Goal: Transaction & Acquisition: Purchase product/service

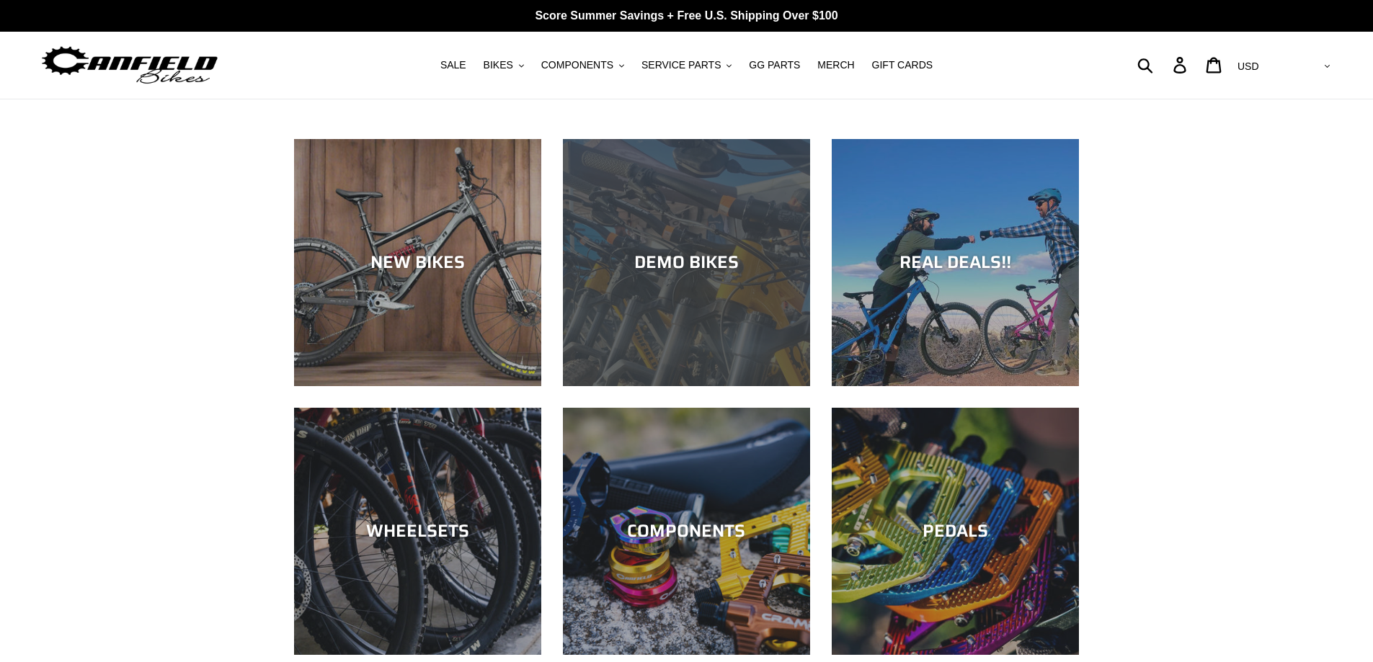
click at [712, 260] on div "DEMO BIKES" at bounding box center [686, 262] width 247 height 21
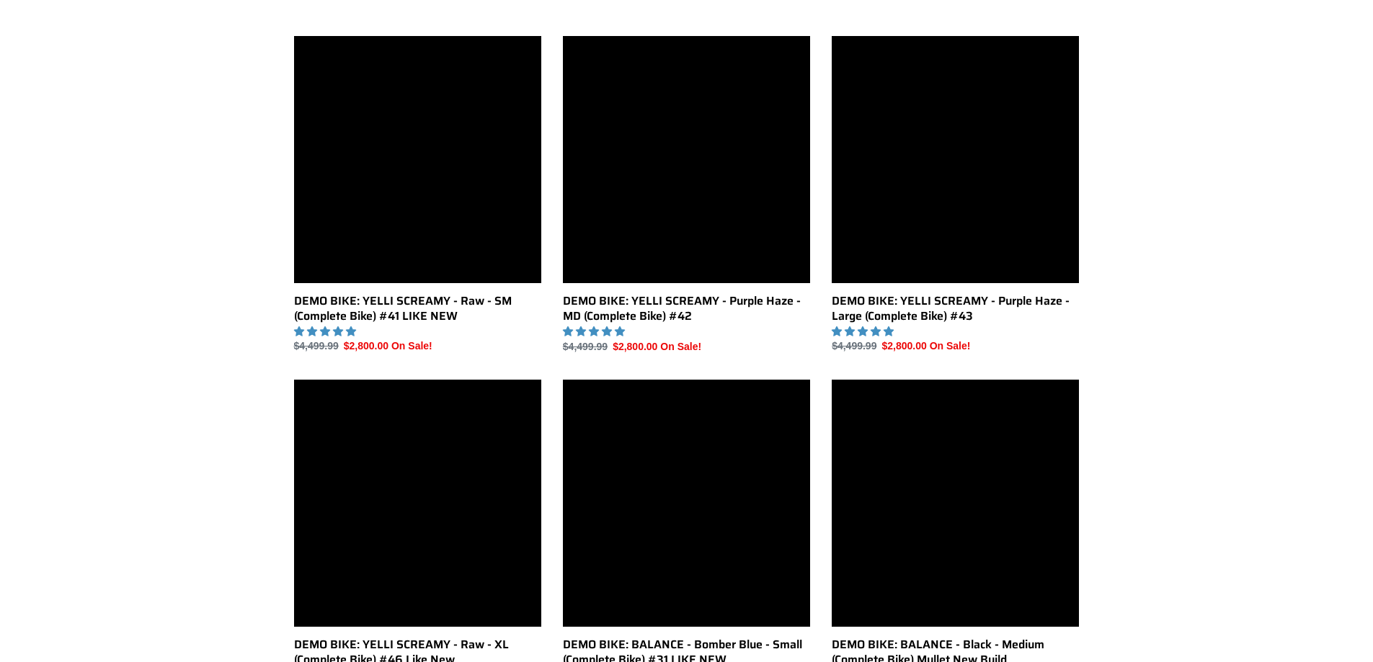
scroll to position [648, 0]
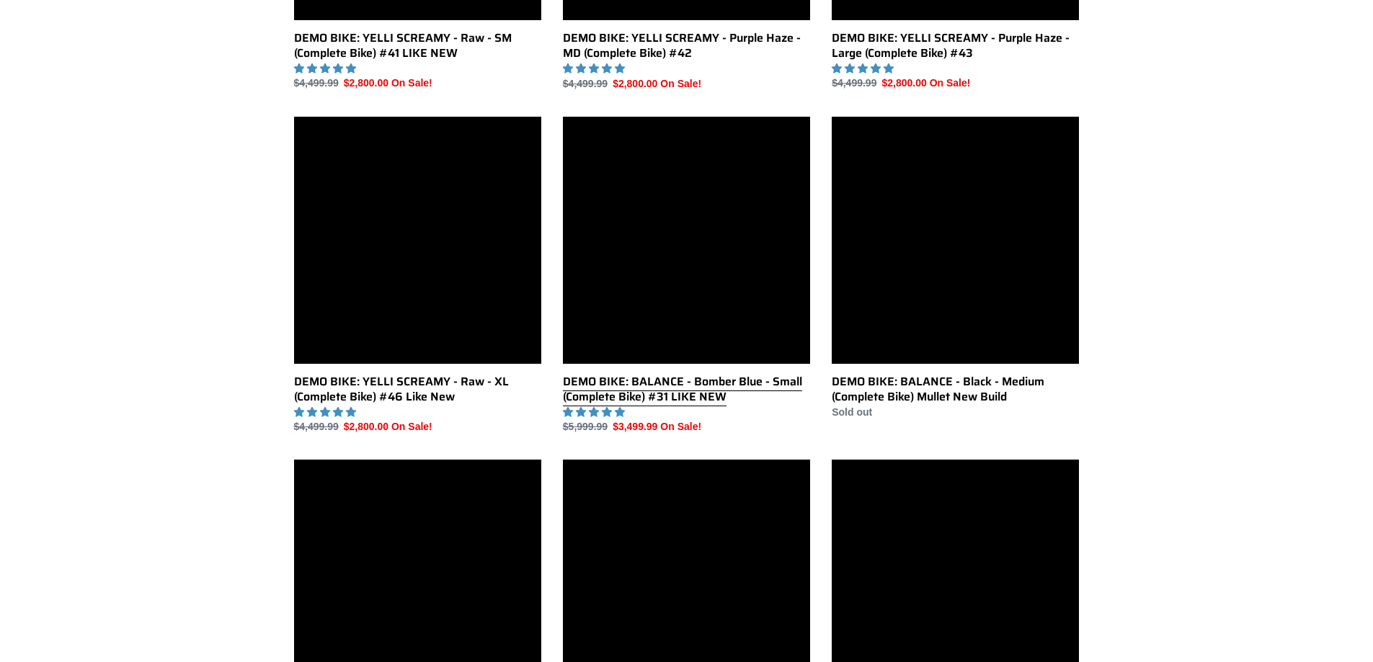
click at [716, 238] on link "DEMO BIKE: BALANCE - Bomber Blue - Small (Complete Bike) #31 LIKE NEW" at bounding box center [686, 276] width 247 height 318
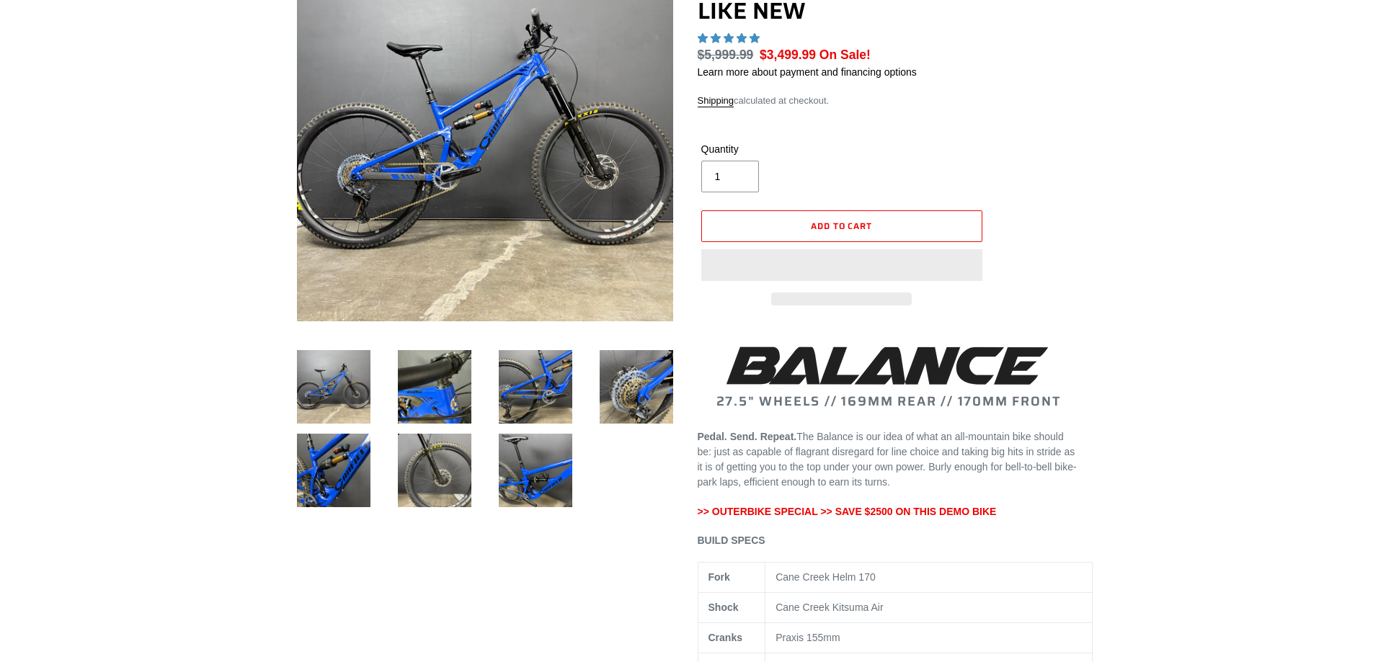
scroll to position [216, 0]
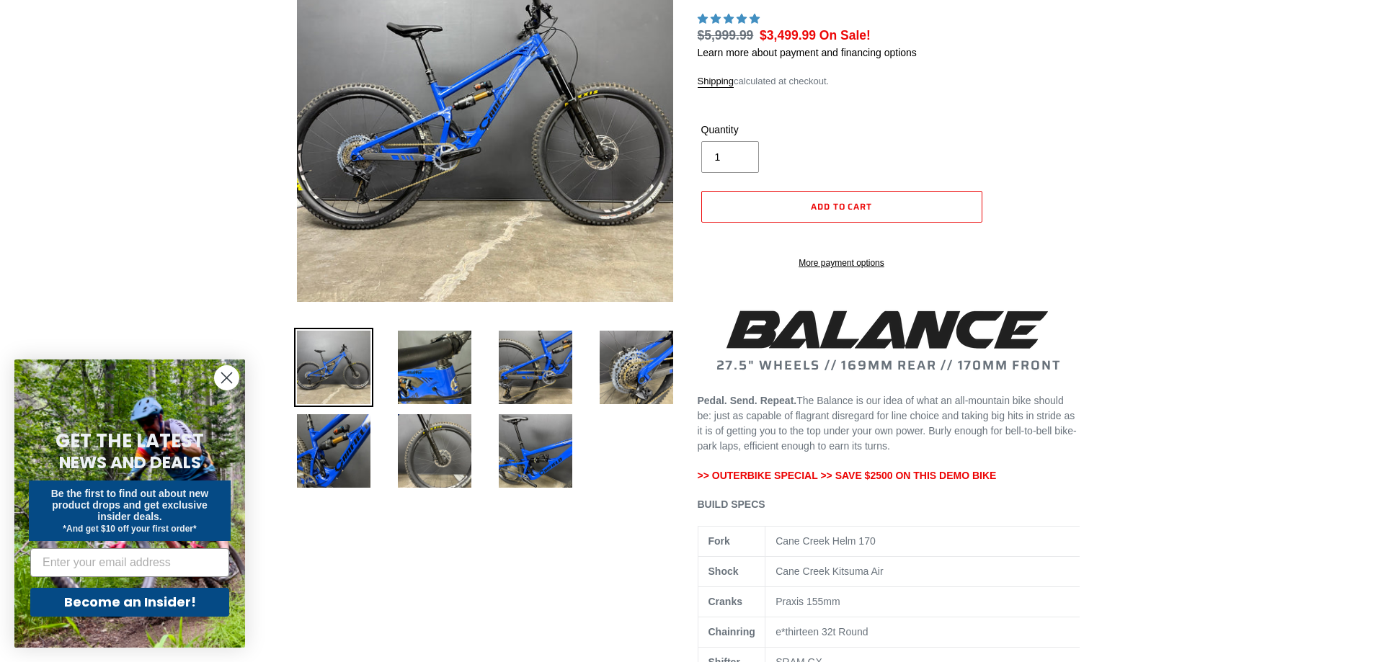
select select "highest-rating"
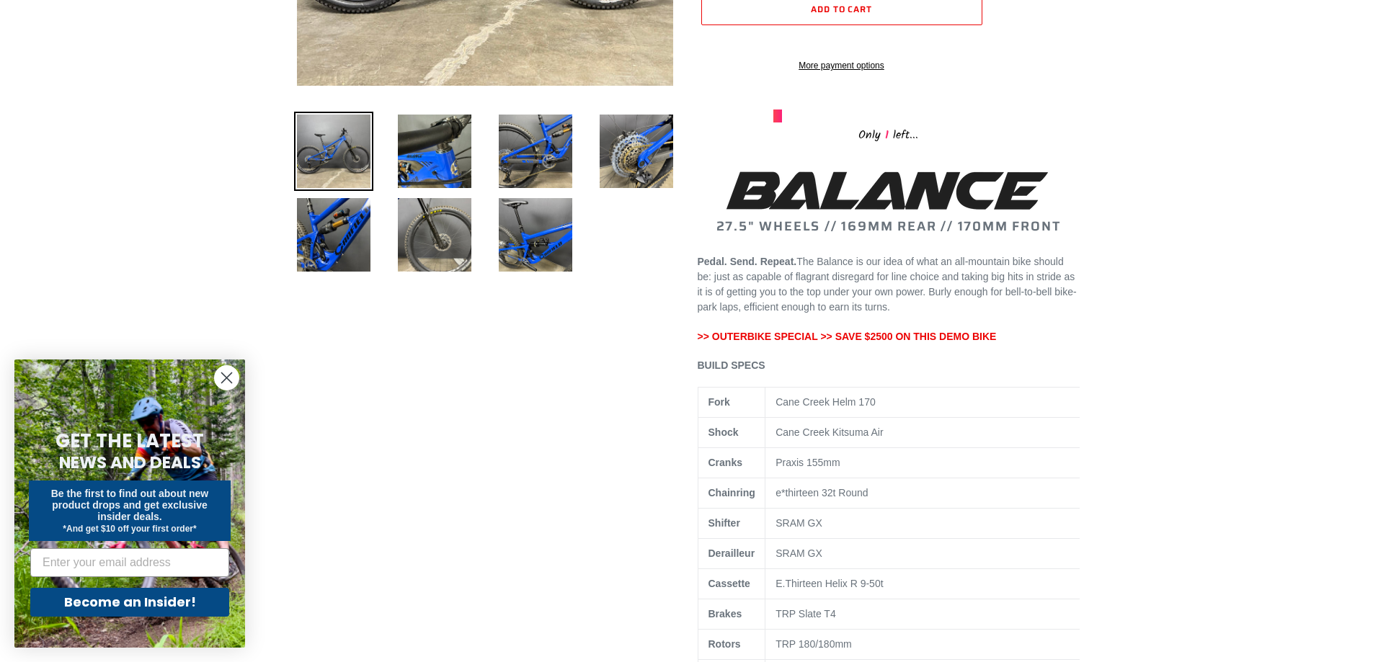
click at [222, 376] on circle "Close dialog" at bounding box center [227, 378] width 24 height 24
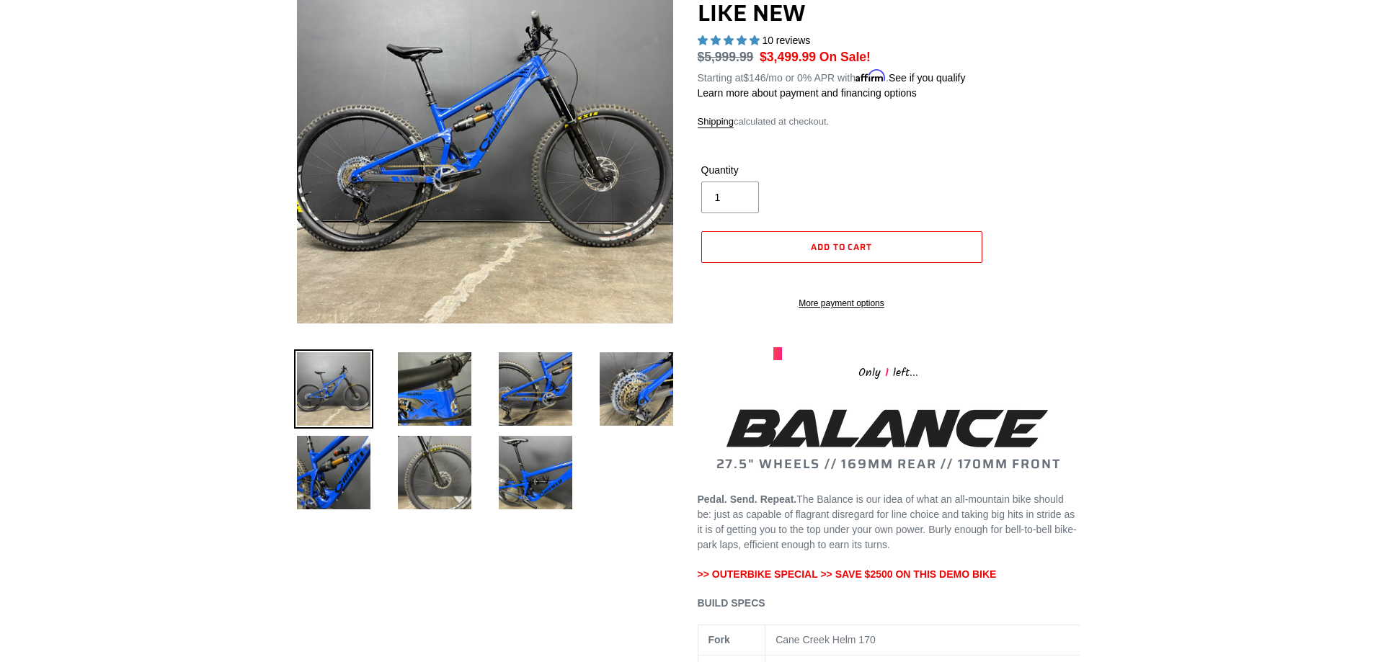
scroll to position [216, 0]
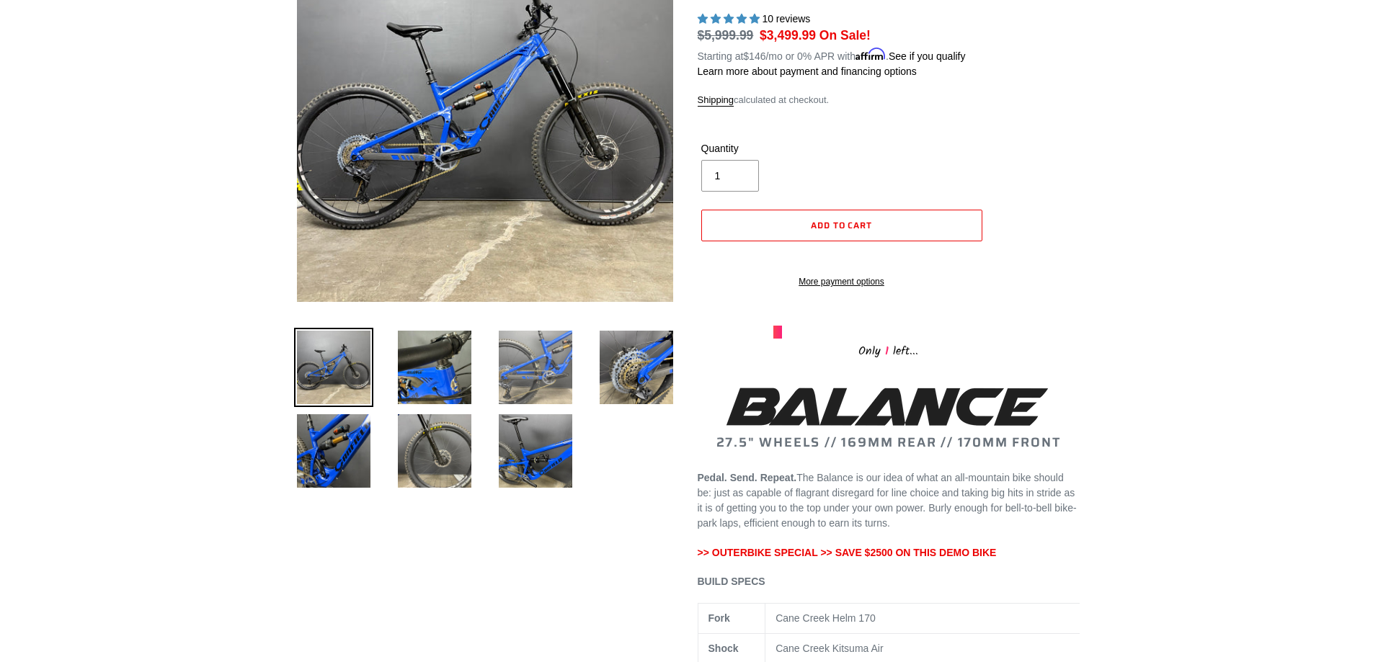
click at [574, 359] on img at bounding box center [535, 367] width 79 height 79
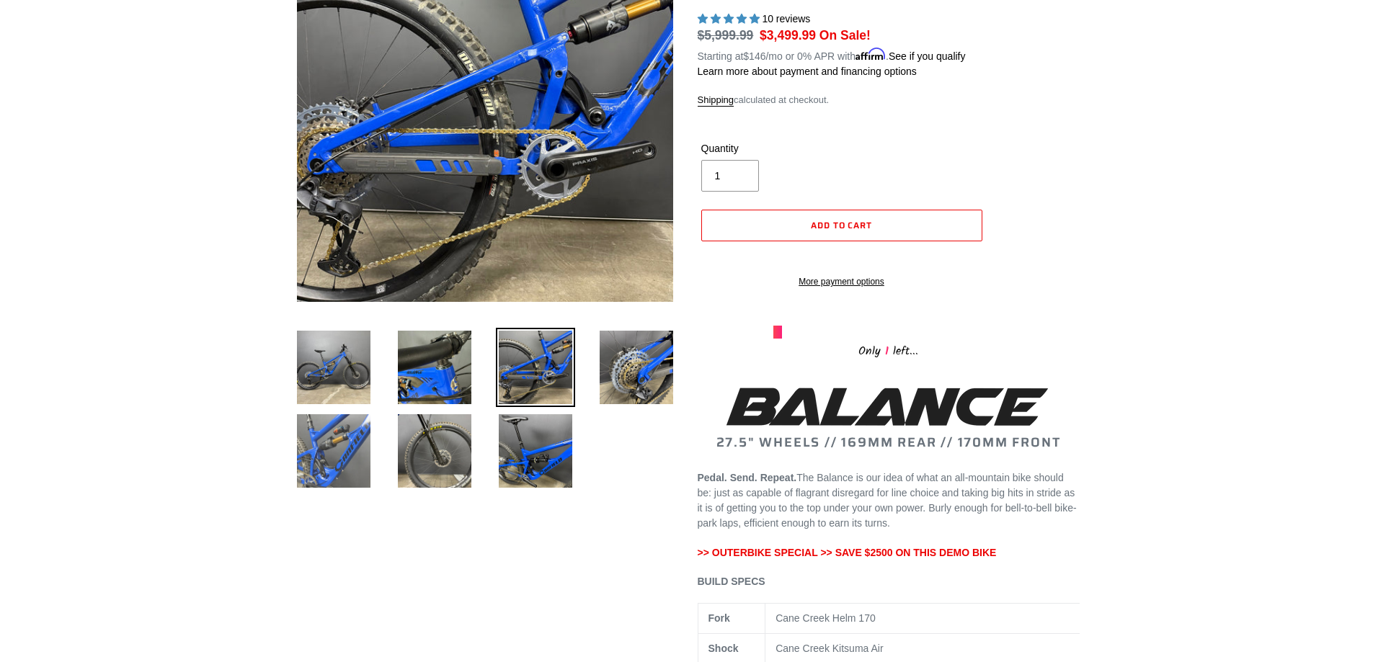
click at [313, 437] on img at bounding box center [333, 450] width 79 height 79
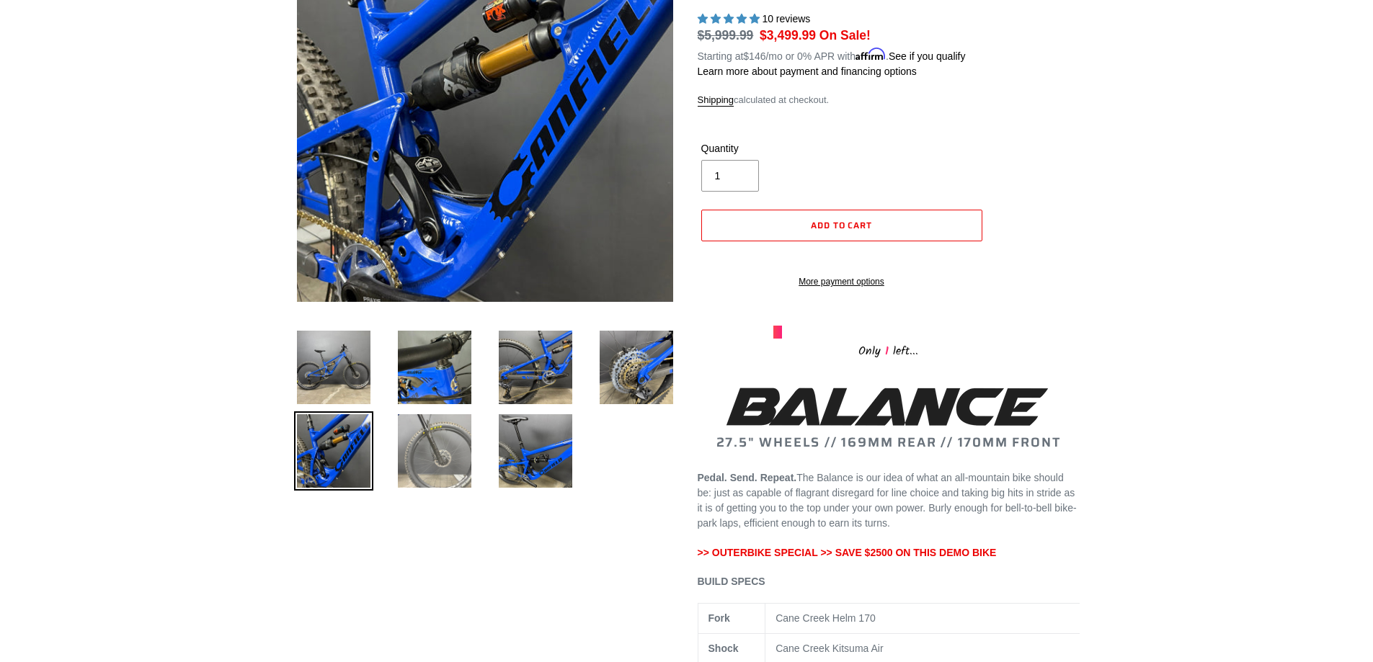
click at [426, 447] on img at bounding box center [434, 450] width 79 height 79
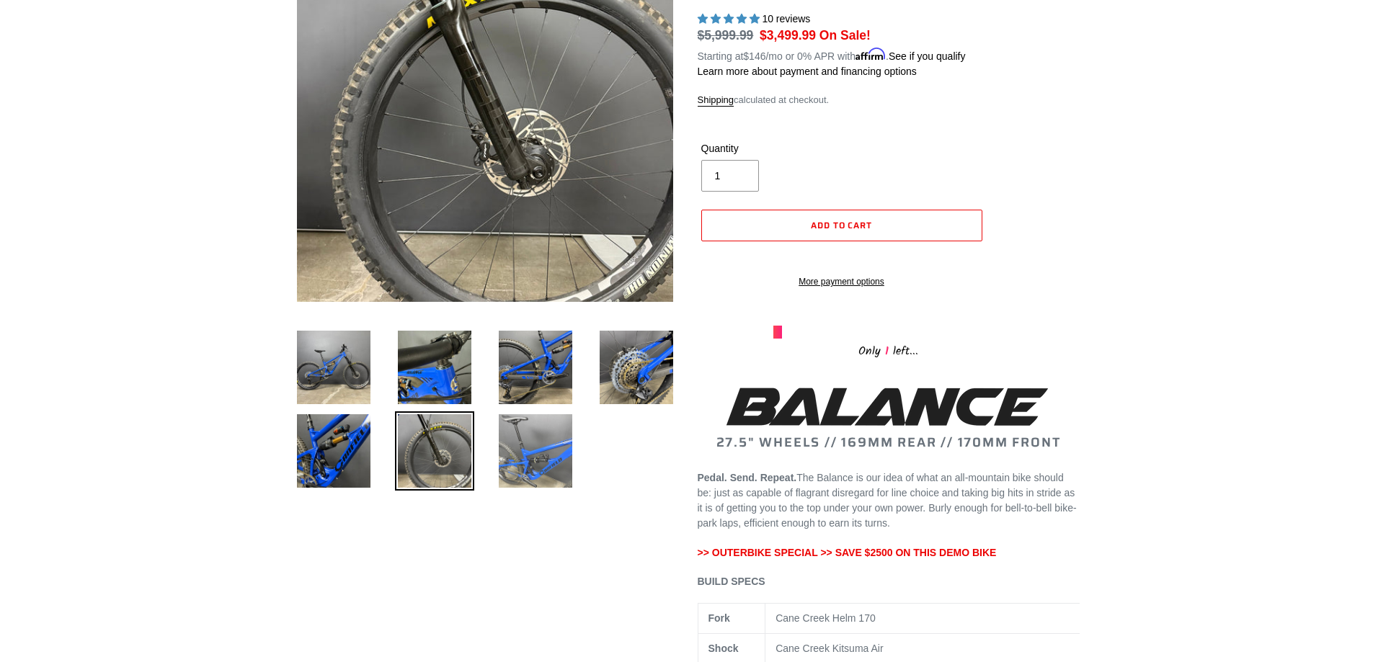
click at [547, 450] on img at bounding box center [535, 450] width 79 height 79
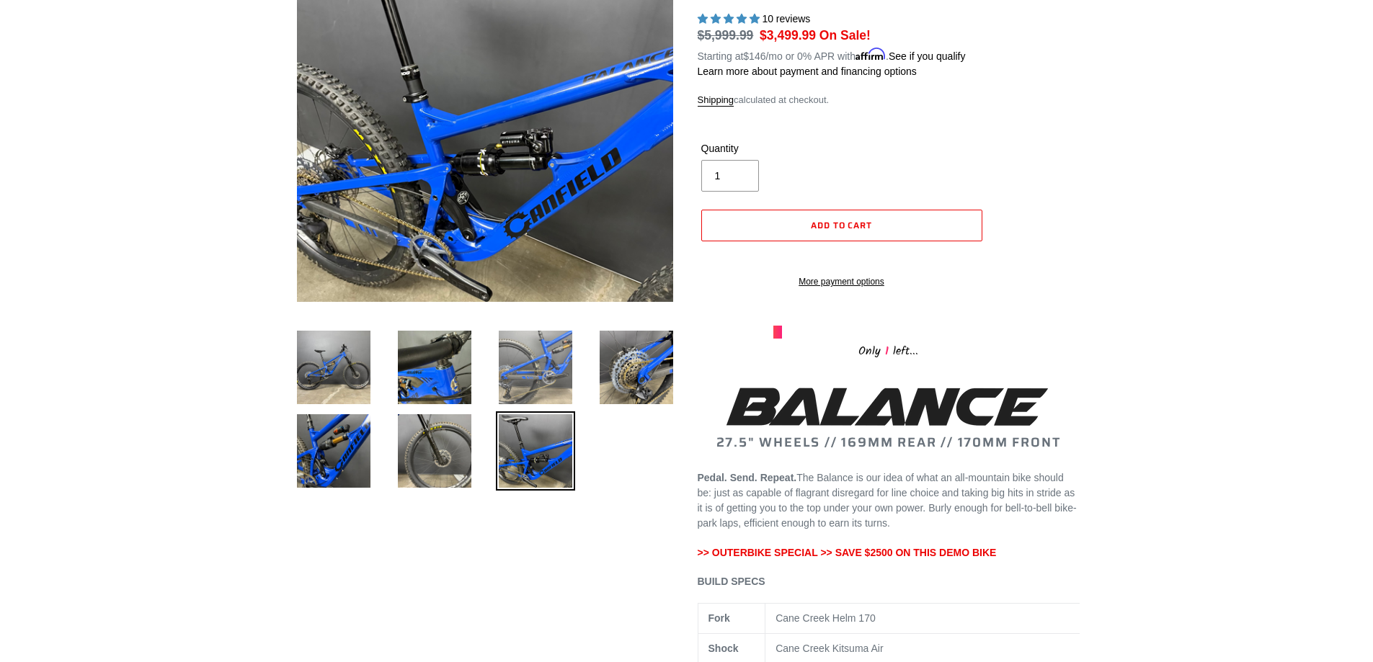
click at [553, 367] on img at bounding box center [535, 367] width 79 height 79
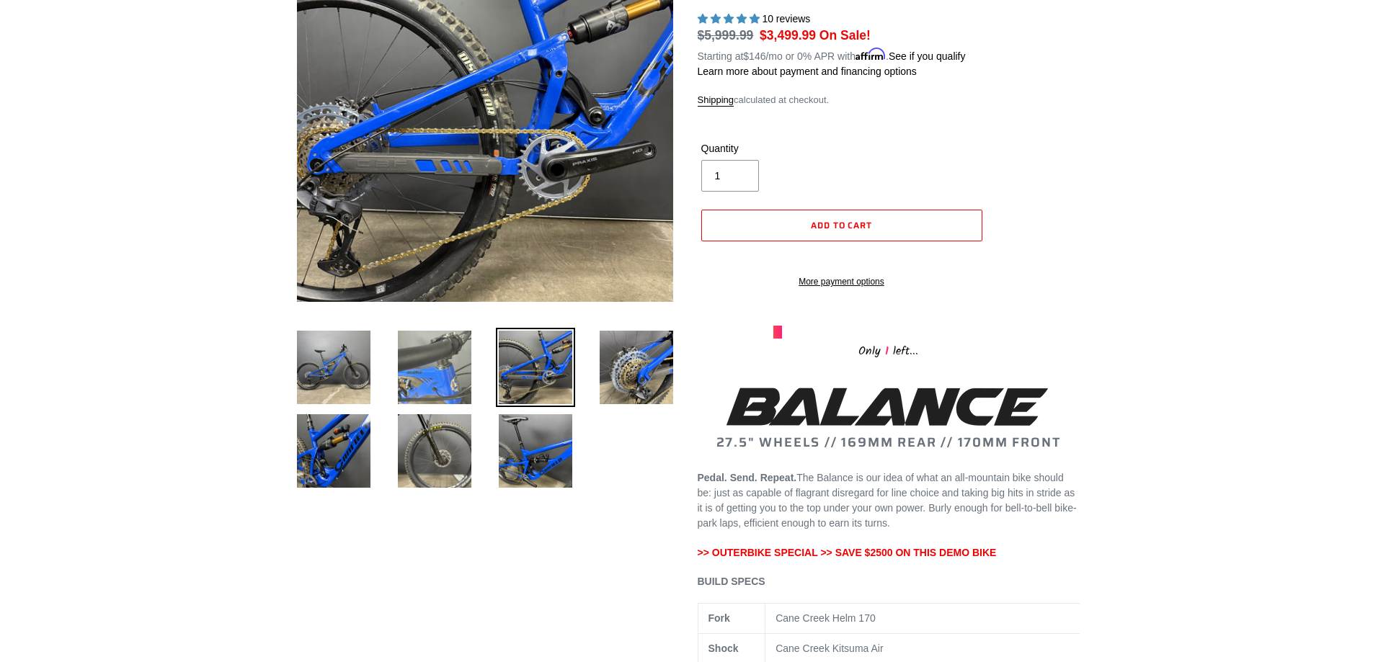
click at [468, 362] on img at bounding box center [434, 367] width 79 height 79
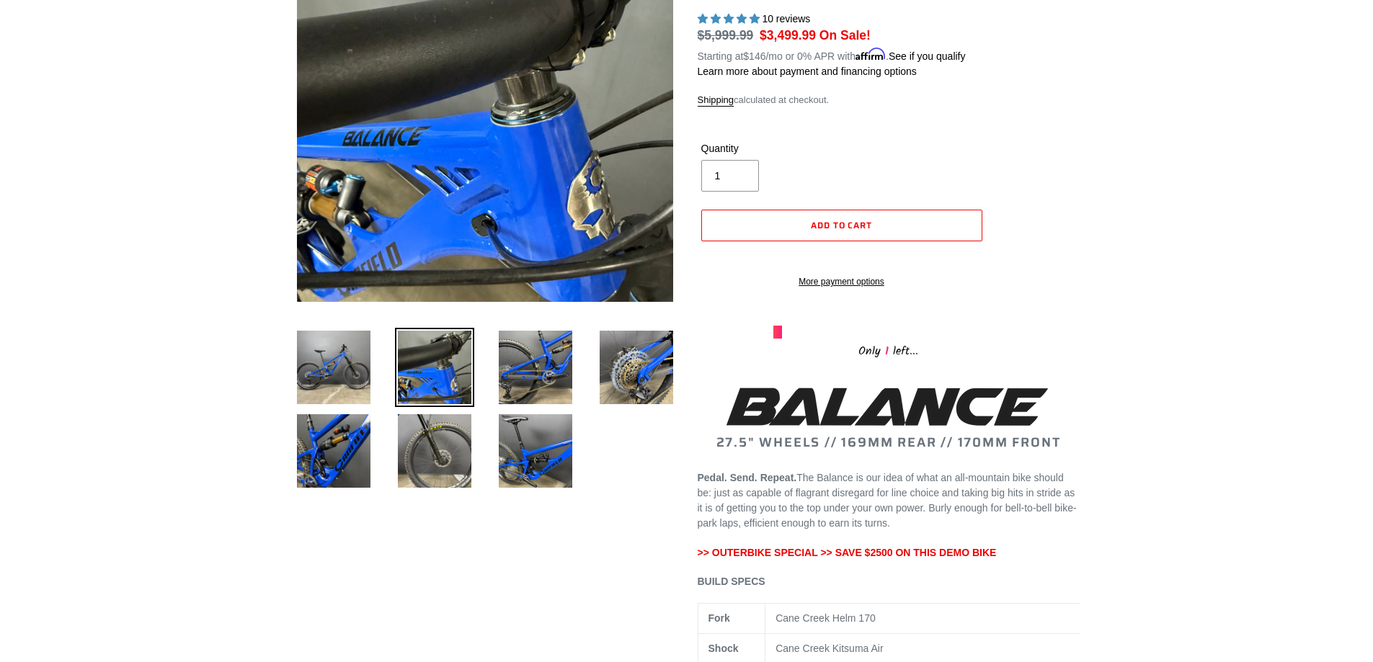
drag, startPoint x: 344, startPoint y: 373, endPoint x: 400, endPoint y: 371, distance: 56.2
click at [343, 373] on img at bounding box center [333, 367] width 79 height 79
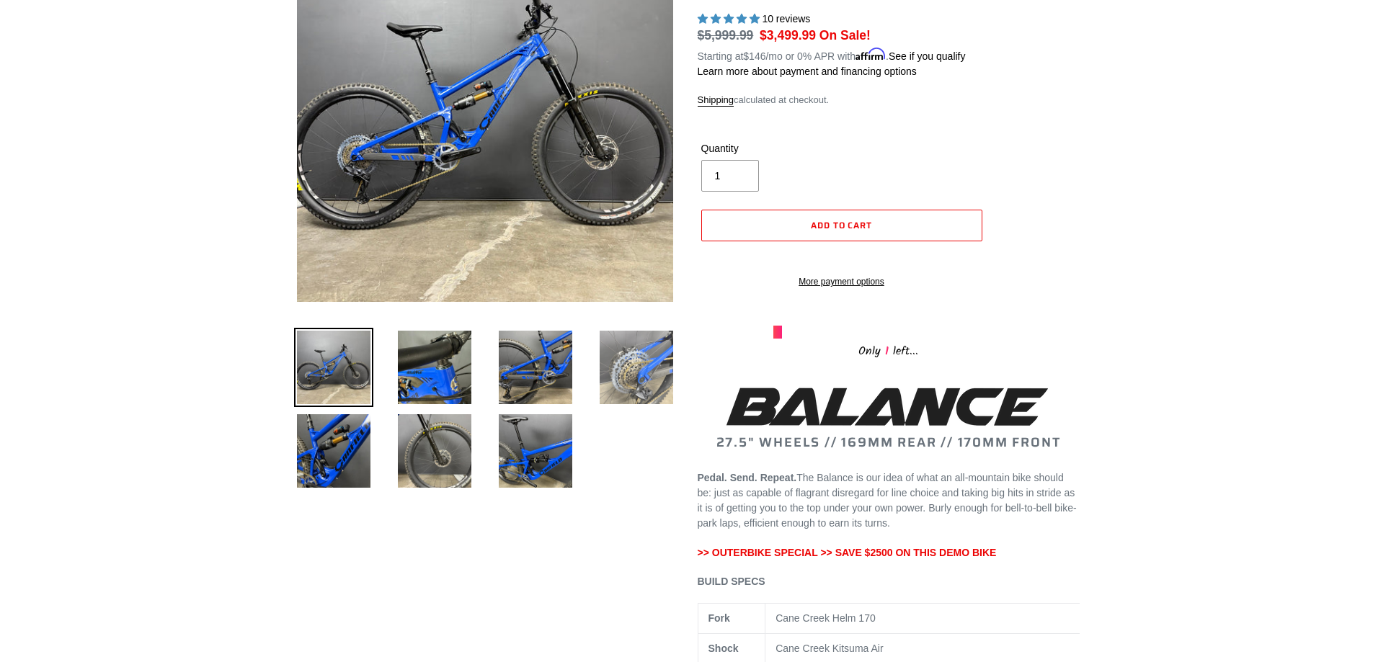
click at [618, 369] on img at bounding box center [636, 367] width 79 height 79
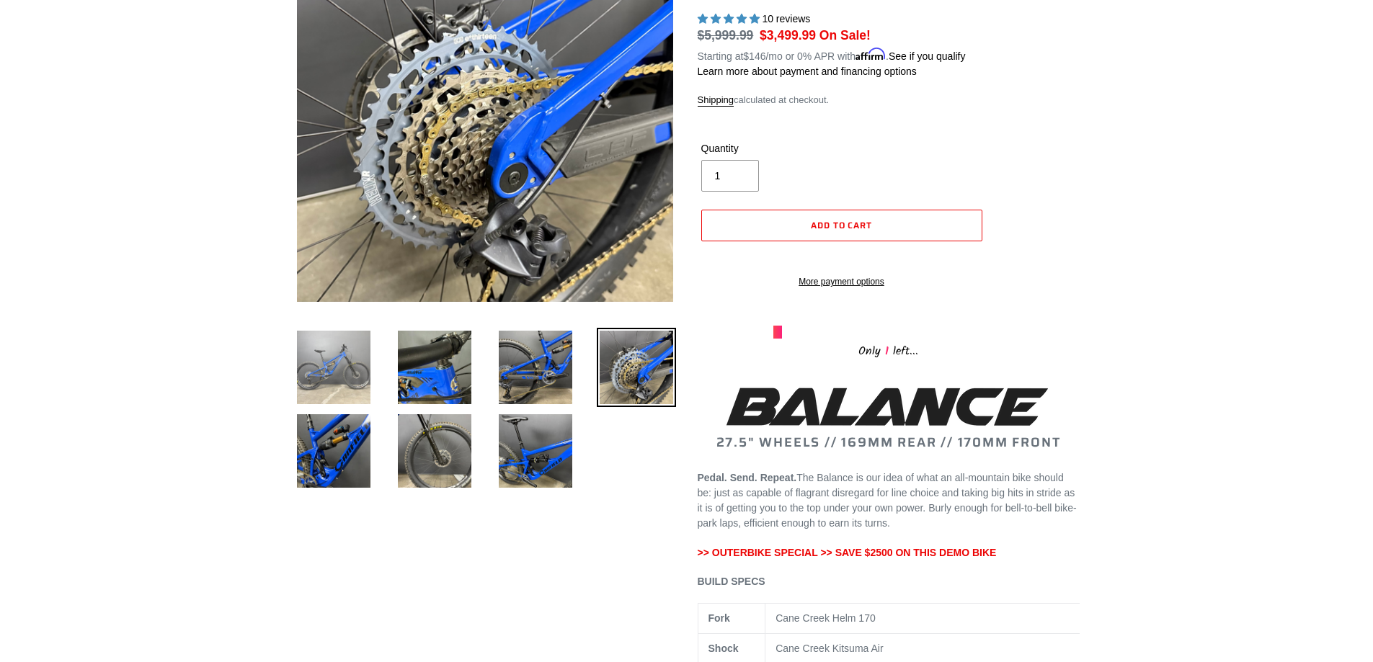
click at [343, 363] on img at bounding box center [333, 367] width 79 height 79
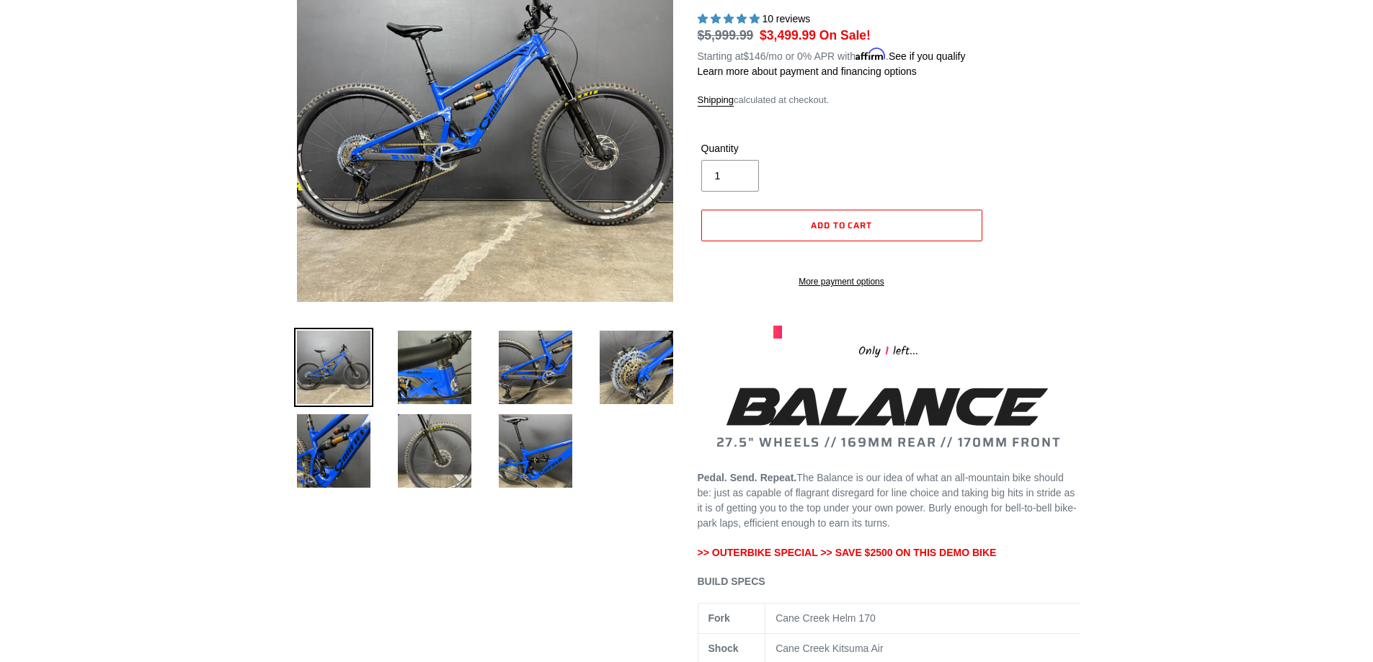
scroll to position [432, 0]
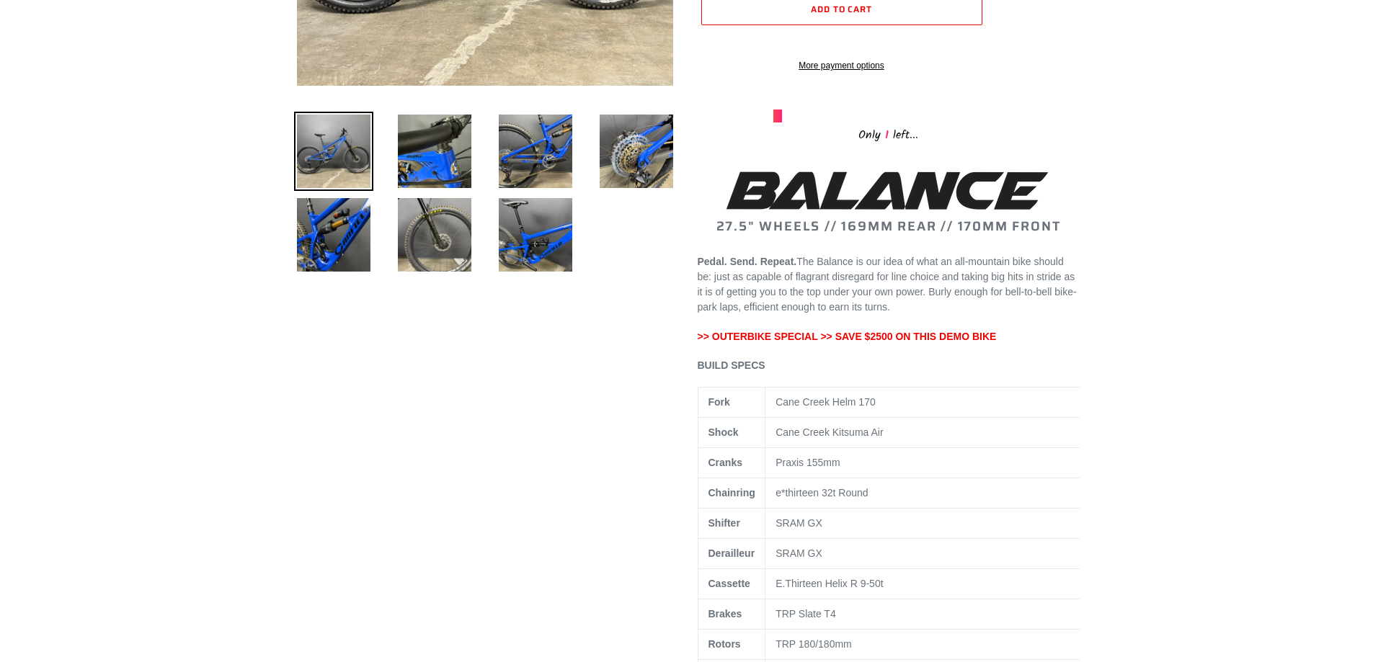
click at [703, 342] on span ">> OUTERBIKE SPECIAL >> SAVE $2500 ON THIS DEMO BIKE" at bounding box center [846, 337] width 299 height 12
click at [755, 342] on span ">> OUTERBIKE SPECIAL >> SAVE $2500 ON THIS DEMO BIKE" at bounding box center [846, 337] width 299 height 12
click at [875, 342] on span ">> OUTERBIKE SPECIAL >> SAVE $2500 ON THIS DEMO BIKE" at bounding box center [846, 337] width 299 height 12
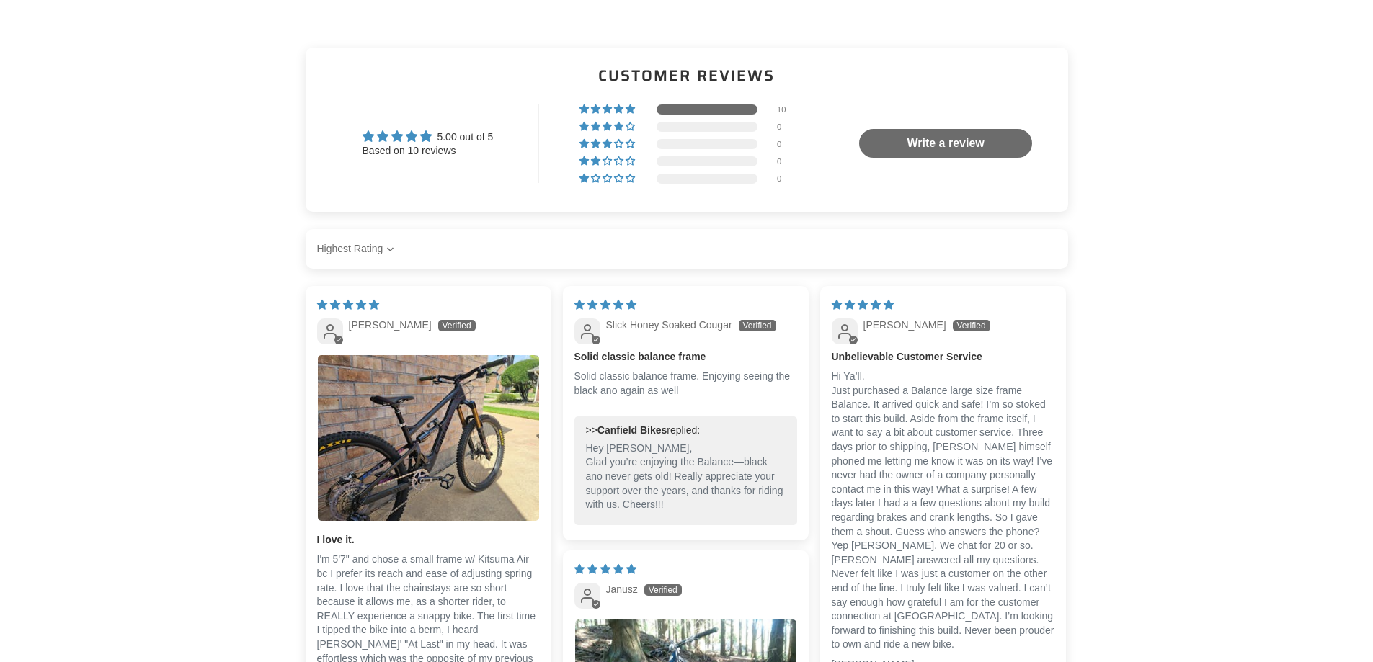
scroll to position [2810, 0]
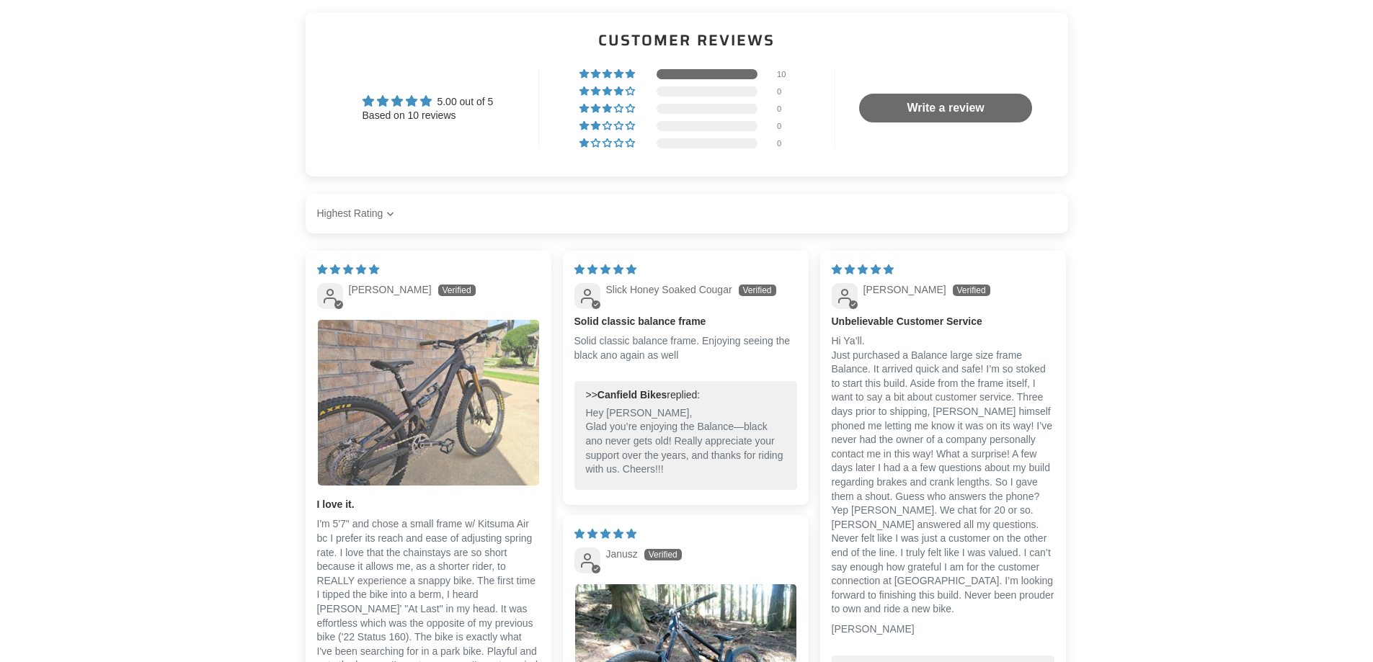
click at [479, 411] on img "Link to user picture 1" at bounding box center [428, 403] width 221 height 166
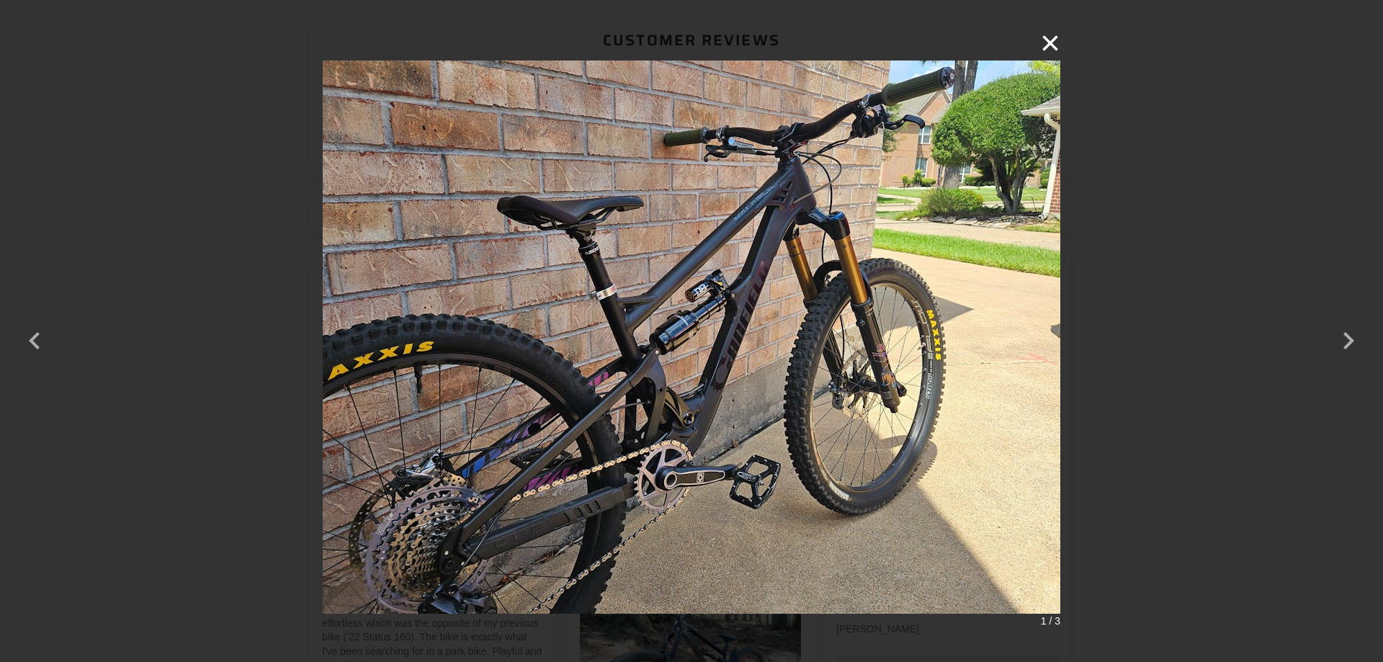
click at [1051, 43] on button "×" at bounding box center [1043, 43] width 35 height 35
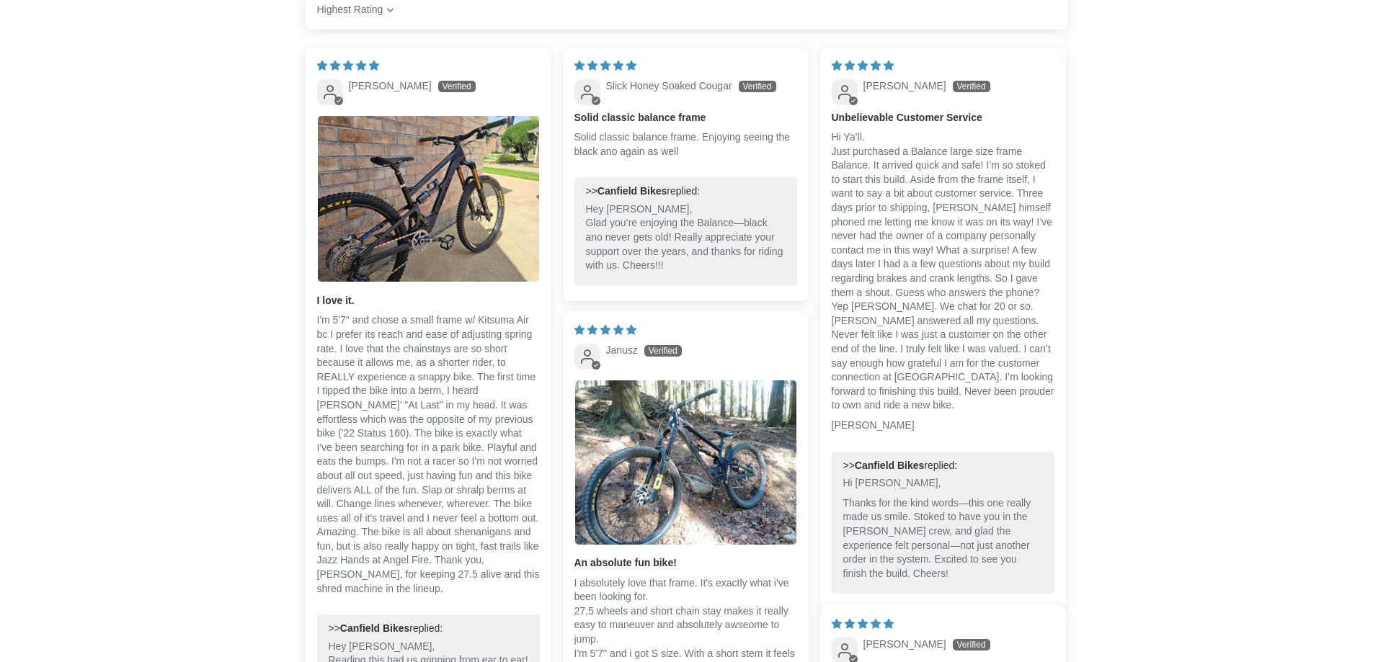
scroll to position [3242, 0]
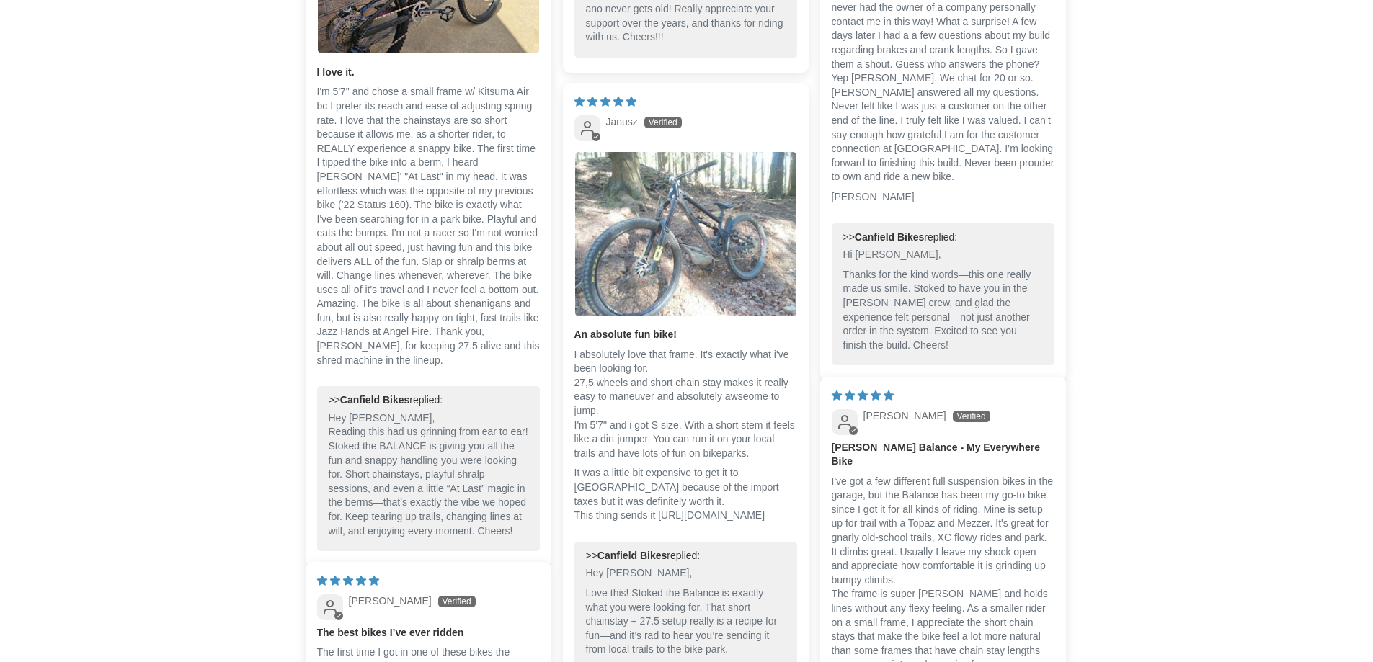
click at [723, 252] on img "Link to user picture 1" at bounding box center [685, 234] width 221 height 164
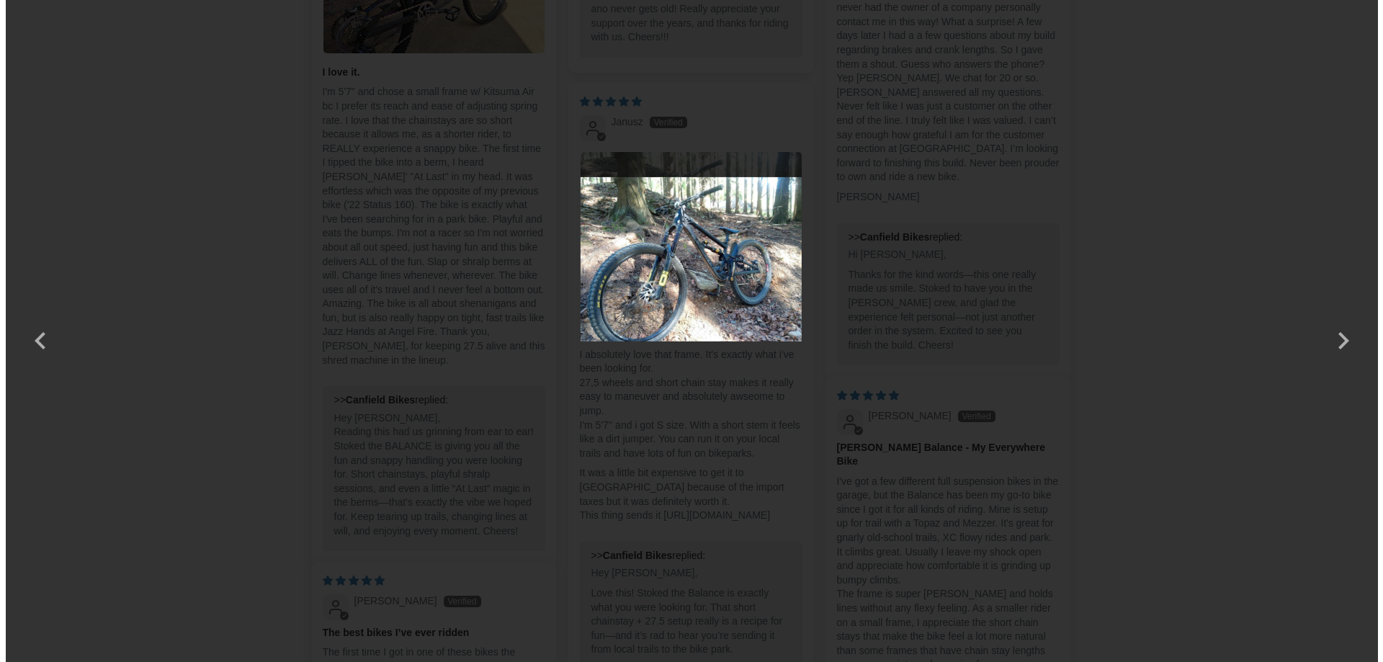
scroll to position [0, 0]
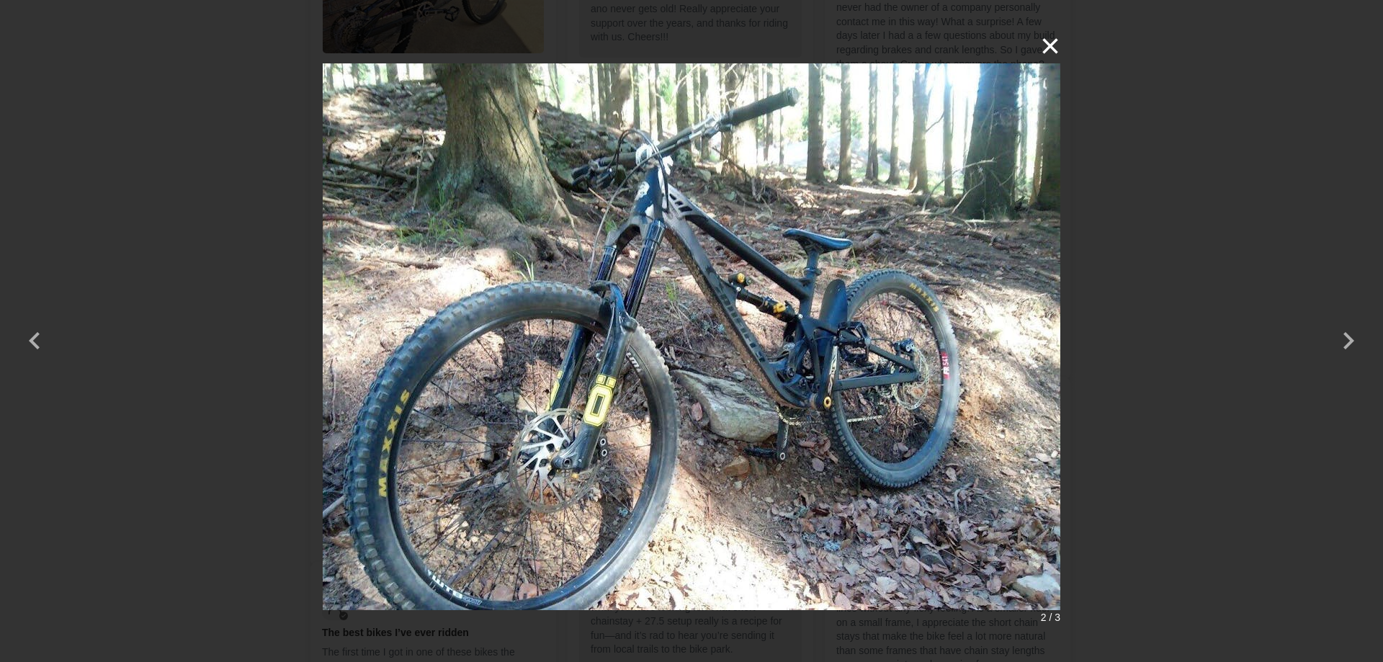
click at [1050, 46] on button "×" at bounding box center [1043, 46] width 35 height 35
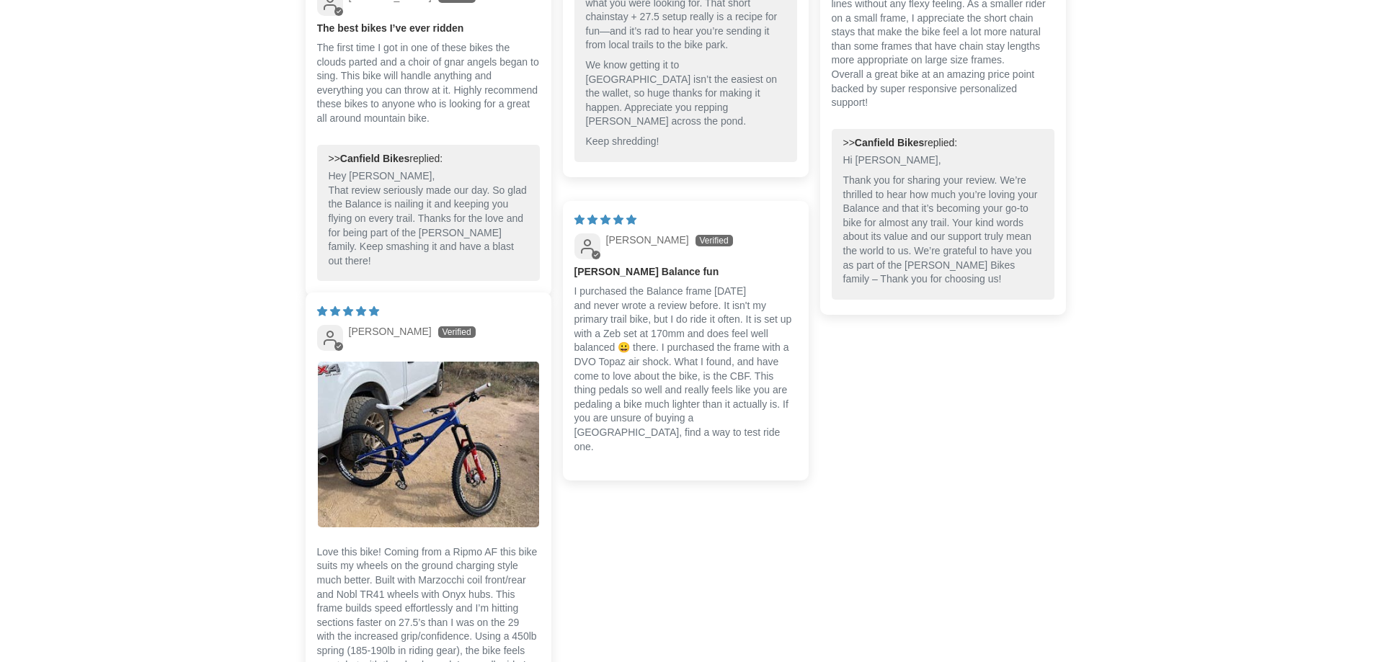
scroll to position [3891, 0]
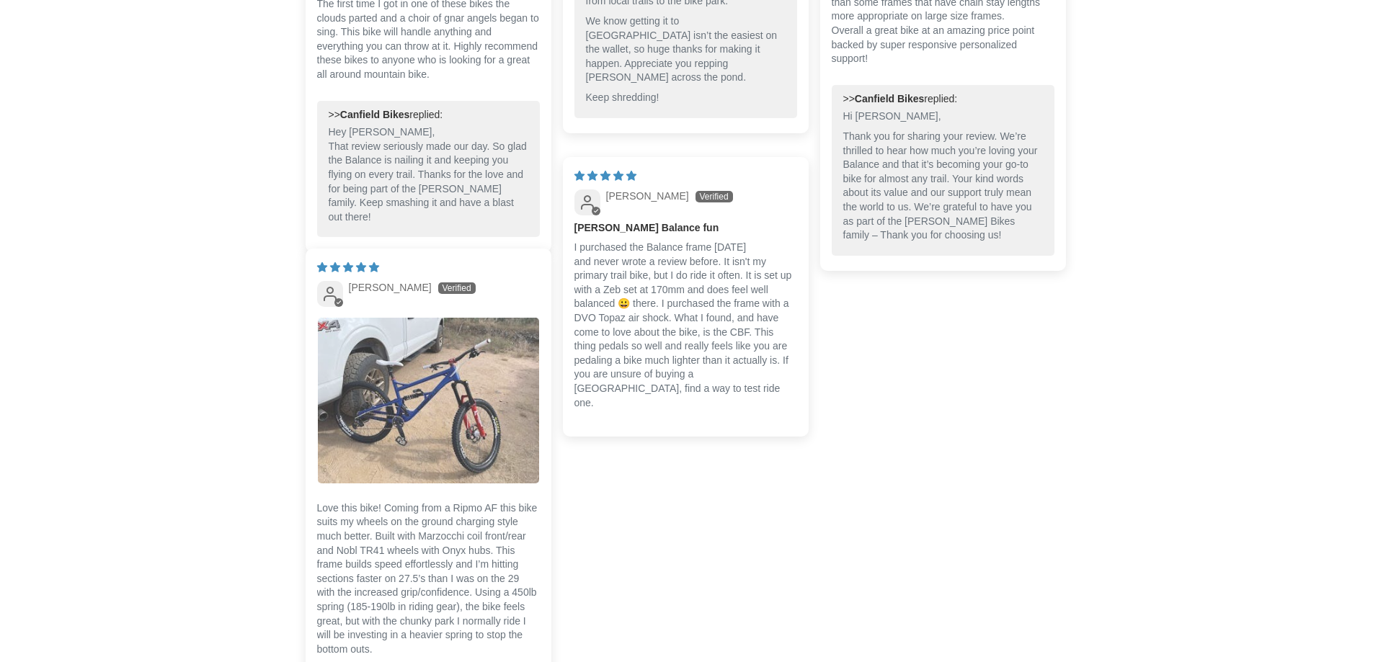
click at [443, 375] on img "Link to user picture 1" at bounding box center [428, 401] width 221 height 166
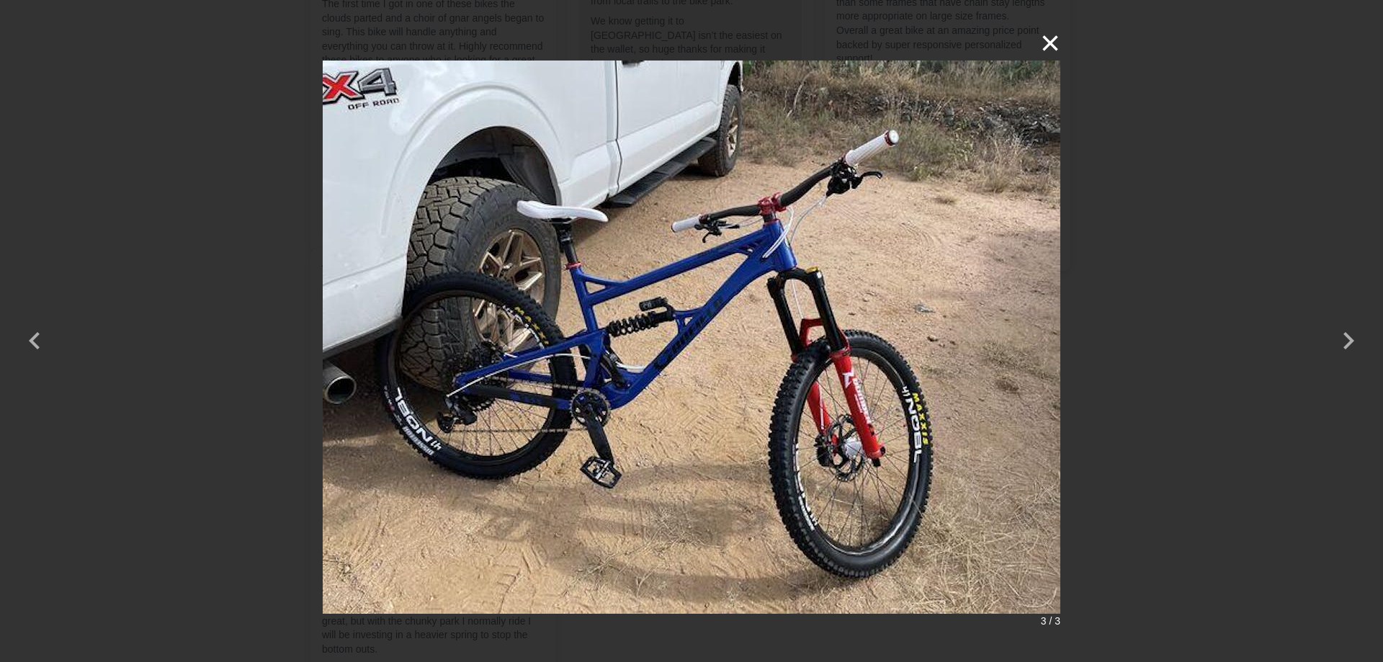
click at [1050, 47] on button "×" at bounding box center [1043, 43] width 35 height 35
